Goal: Information Seeking & Learning: Learn about a topic

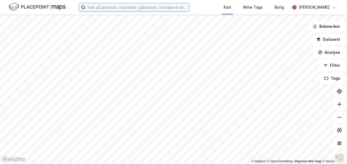
click at [108, 6] on input at bounding box center [137, 7] width 104 height 8
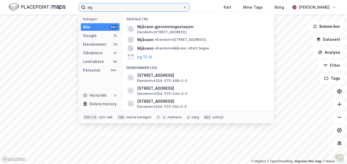
type input "m"
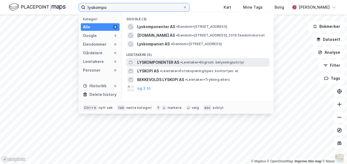
type input "lyskompo"
click at [151, 63] on span "LYSKOMPONENTER AS" at bounding box center [158, 62] width 42 height 7
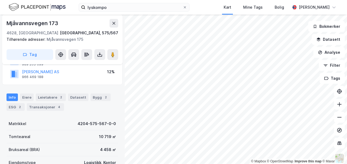
scroll to position [69, 0]
click at [15, 106] on div "ESG 2" at bounding box center [16, 107] width 18 height 8
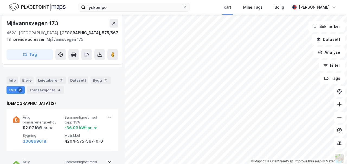
scroll to position [85, 0]
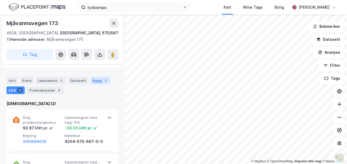
click at [95, 81] on div "Bygg 2" at bounding box center [100, 81] width 20 height 8
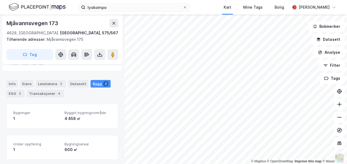
scroll to position [82, 0]
click at [10, 92] on div "ESG 2" at bounding box center [16, 94] width 18 height 8
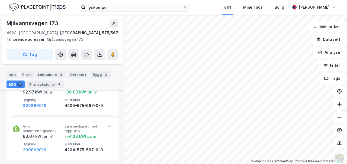
scroll to position [121, 0]
drag, startPoint x: 58, startPoint y: 23, endPoint x: 7, endPoint y: 22, distance: 51.5
click at [7, 22] on div "Mjåvannsvegen 173" at bounding box center [33, 23] width 53 height 9
copy div "Mjåvannsvegen 173"
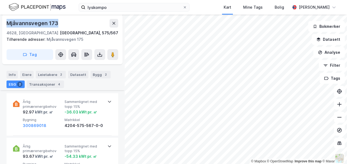
scroll to position [101, 0]
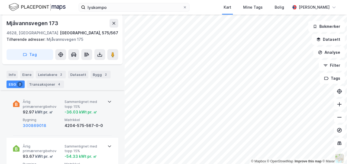
click at [107, 101] on icon at bounding box center [109, 102] width 4 height 4
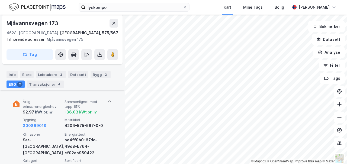
click at [107, 101] on icon at bounding box center [109, 102] width 4 height 4
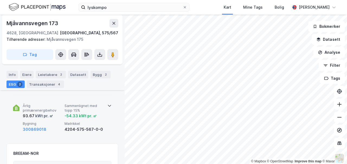
scroll to position [142, 0]
click at [87, 130] on div "4204-575-567-0-0" at bounding box center [84, 129] width 40 height 7
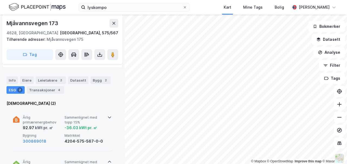
scroll to position [85, 0]
click at [107, 117] on icon at bounding box center [109, 118] width 4 height 4
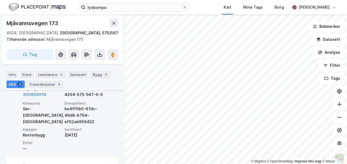
scroll to position [132, 0]
